Goal: Task Accomplishment & Management: Use online tool/utility

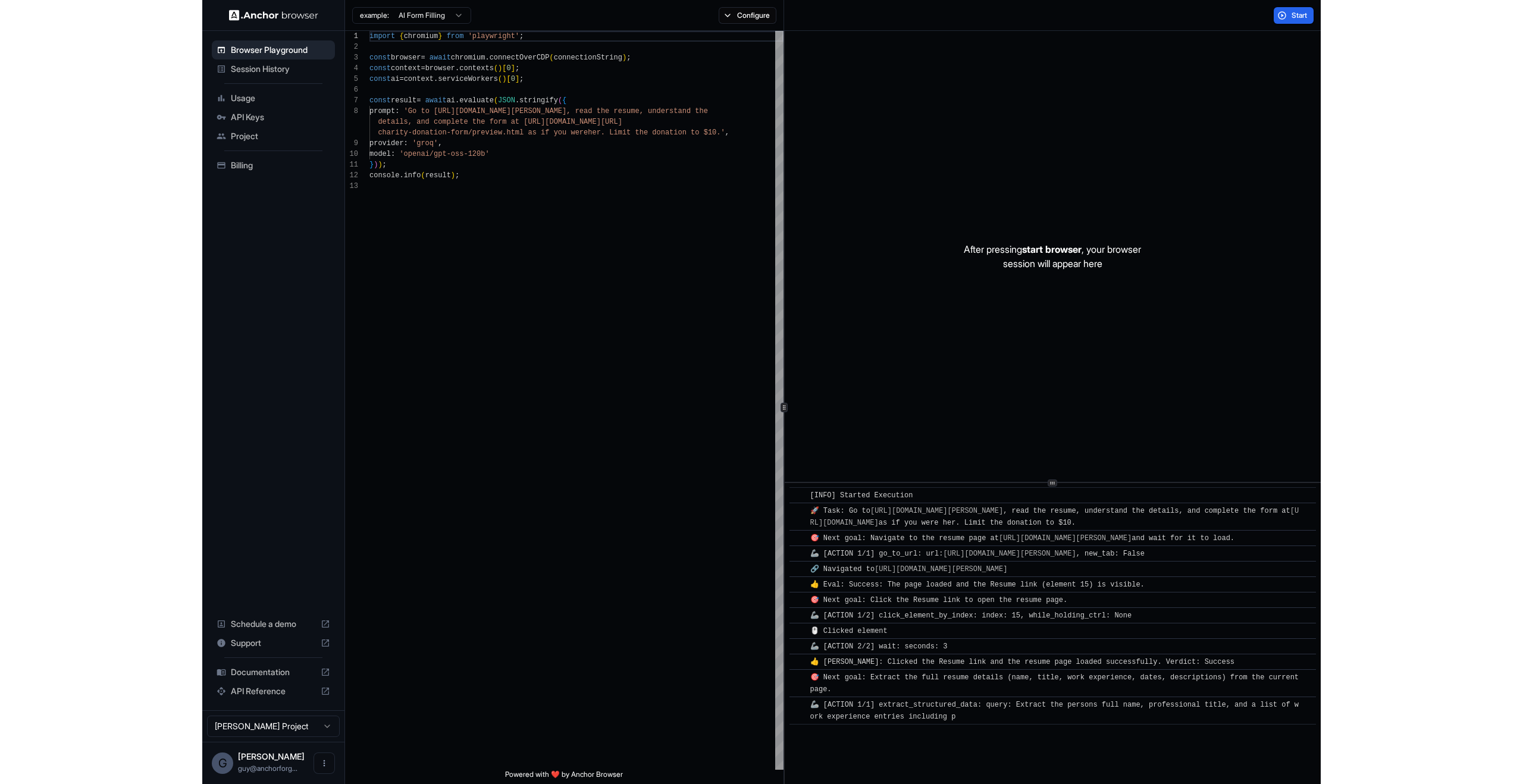
scroll to position [85, 0]
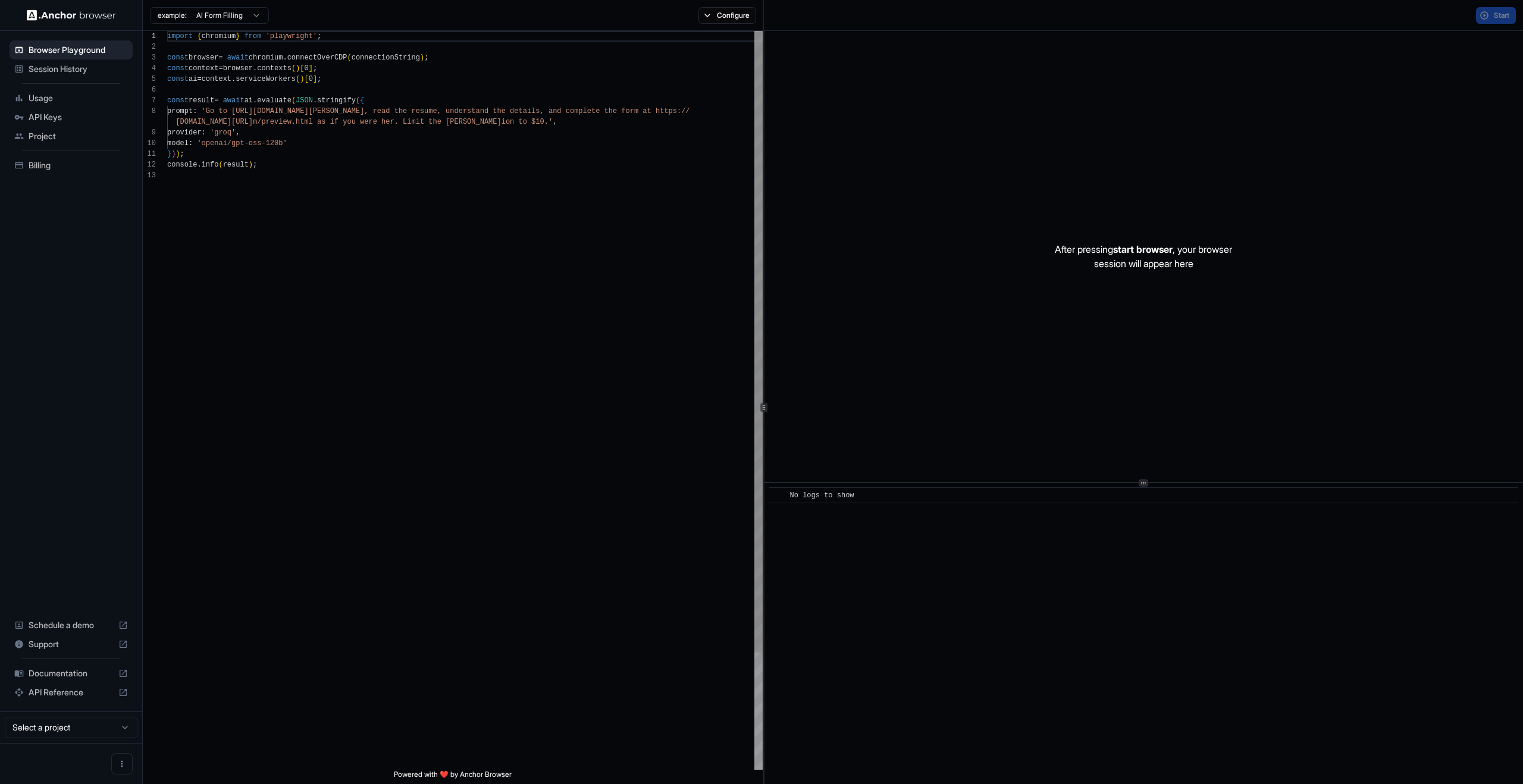
scroll to position [85, 0]
drag, startPoint x: 770, startPoint y: 495, endPoint x: 930, endPoint y: 568, distance: 175.9
click at [929, 567] on div "​ No logs to show" at bounding box center [1144, 633] width 758 height 301
drag, startPoint x: 930, startPoint y: 568, endPoint x: 554, endPoint y: 195, distance: 529.6
click at [921, 558] on div "​ No logs to show" at bounding box center [1144, 633] width 758 height 301
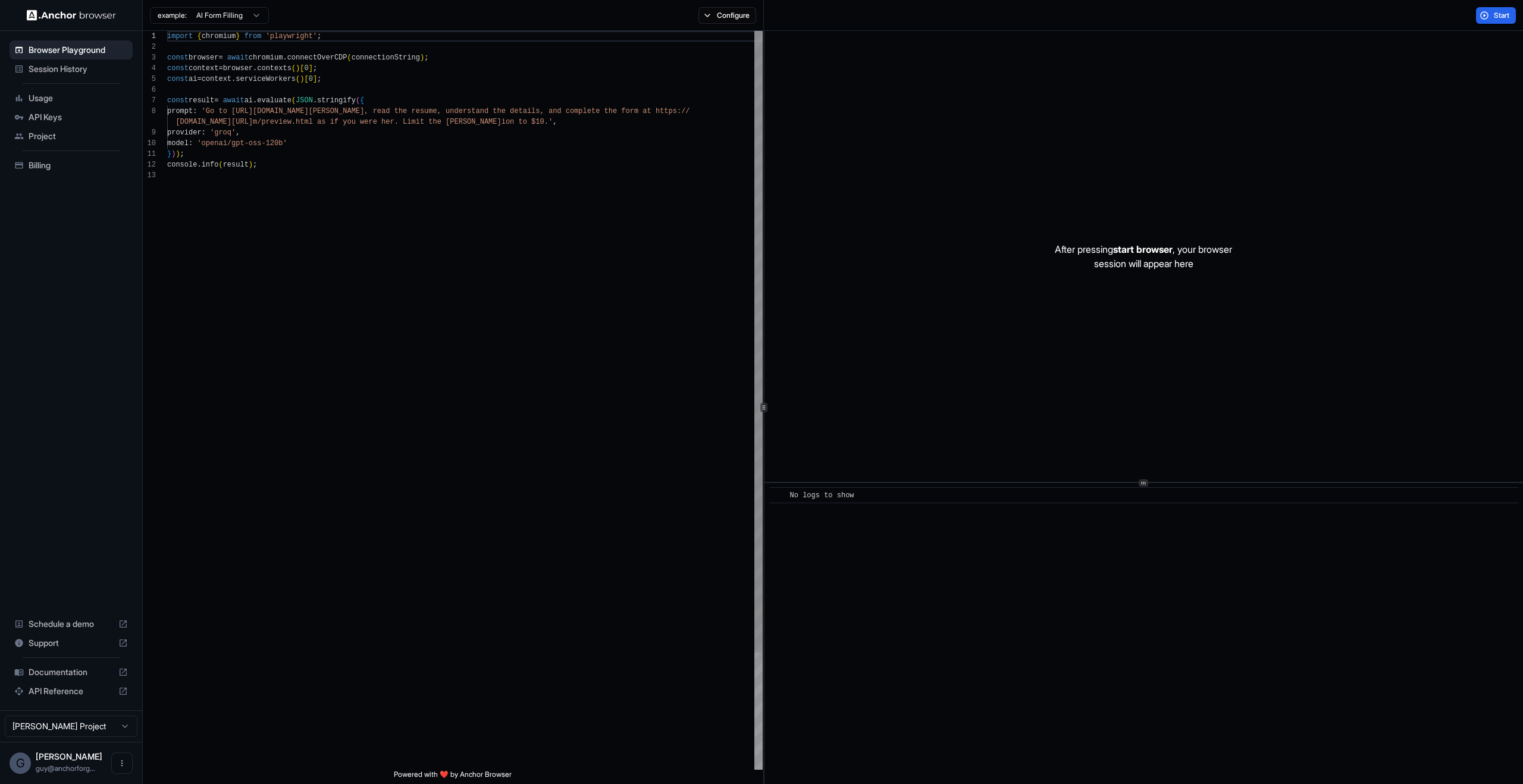
click at [437, 124] on div "import { chromium } from 'playwright' ; const browser = await chromium . connec…" at bounding box center [465, 470] width 596 height 878
drag, startPoint x: 462, startPoint y: 414, endPoint x: 191, endPoint y: -1, distance: 495.6
click at [191, 31] on div "import { chromium } from 'playwright' ; const browser = await chromium . connec…" at bounding box center [465, 470] width 596 height 878
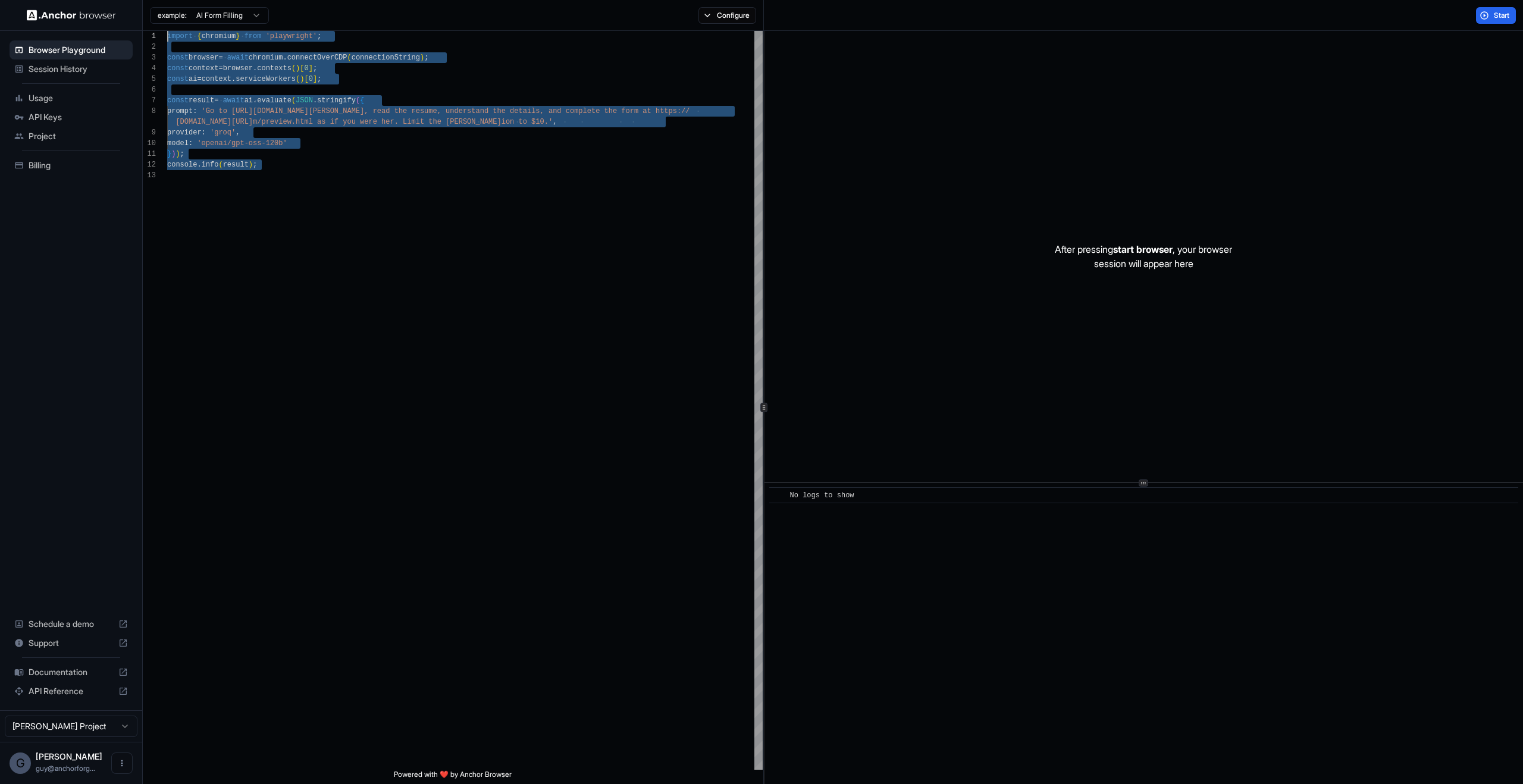
type textarea "**********"
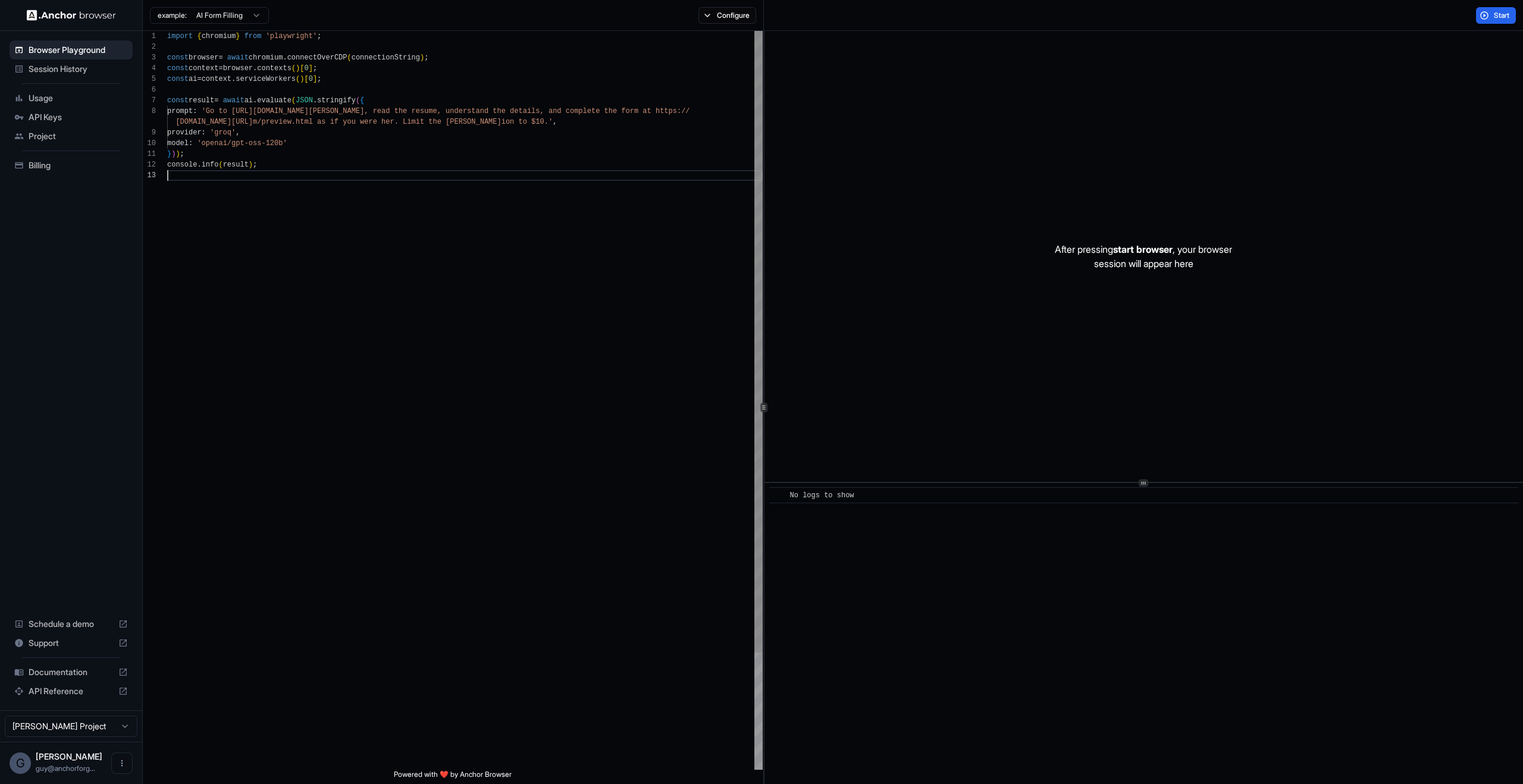
click at [361, 252] on div "import { chromium } from 'playwright' ; const browser = await chromium . connec…" at bounding box center [465, 470] width 596 height 878
click at [57, 64] on span "Session History" at bounding box center [78, 68] width 99 height 12
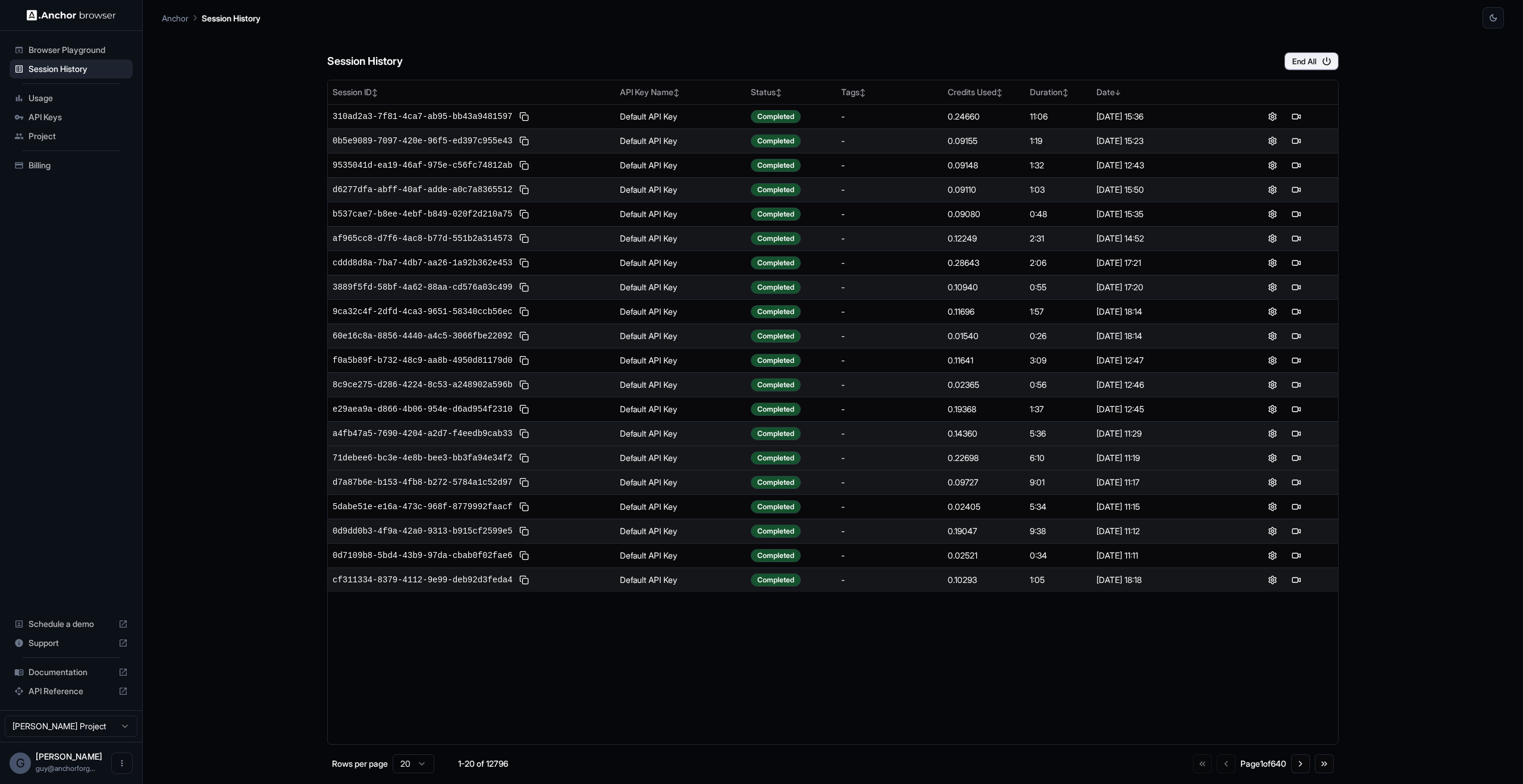
drag, startPoint x: 467, startPoint y: 167, endPoint x: 1022, endPoint y: 464, distance: 629.5
click at [1022, 464] on table "Session ID ↕ API Key Name ↕ Status ↕ Tags ↕ Credits Used ↕ Duration ↕ Date ↓ 31…" at bounding box center [832, 336] width 1011 height 511
